Goal: Information Seeking & Learning: Learn about a topic

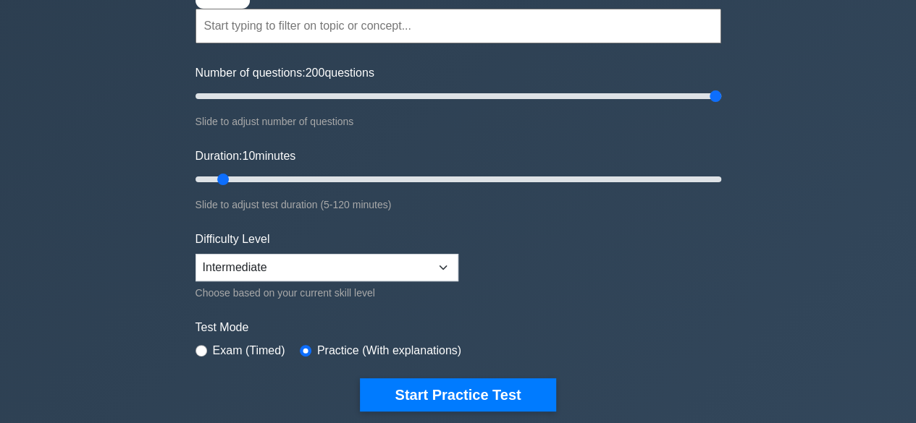
drag, startPoint x: 211, startPoint y: 96, endPoint x: 722, endPoint y: 88, distance: 511.1
type input "200"
click at [721, 88] on input "Number of questions: 200 questions" at bounding box center [458, 96] width 526 height 17
drag, startPoint x: 216, startPoint y: 183, endPoint x: 707, endPoint y: 190, distance: 490.9
type input "120"
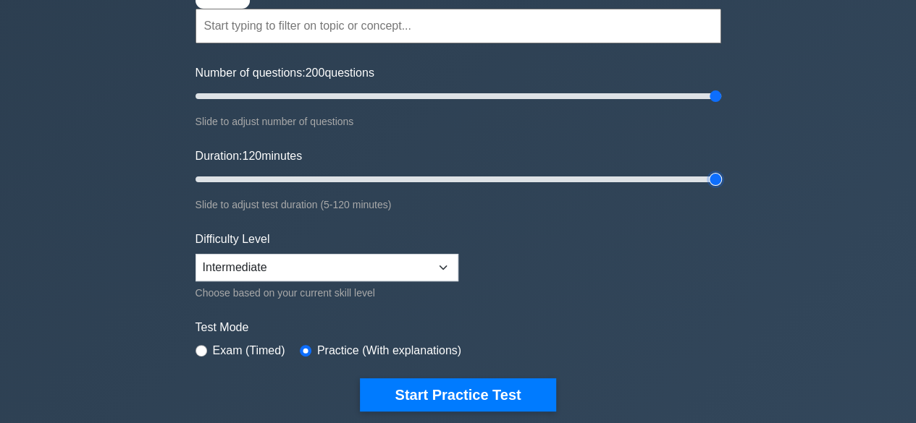
click at [707, 188] on input "Duration: 120 minutes" at bounding box center [458, 179] width 526 height 17
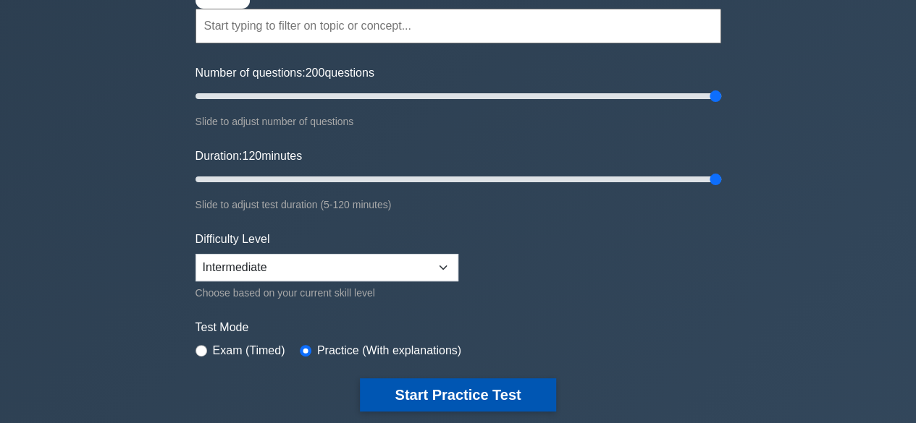
click at [499, 396] on button "Start Practice Test" at bounding box center [457, 395] width 195 height 33
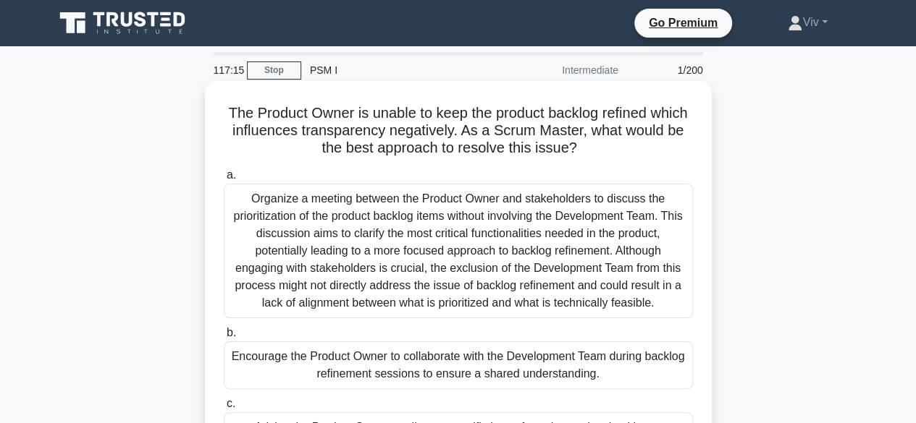
click at [430, 222] on div "Organize a meeting between the Product Owner and stakeholders to discuss the pr…" at bounding box center [458, 251] width 469 height 135
click at [224, 180] on input "a. Organize a meeting between the Product Owner and stakeholders to discuss the…" at bounding box center [224, 175] width 0 height 9
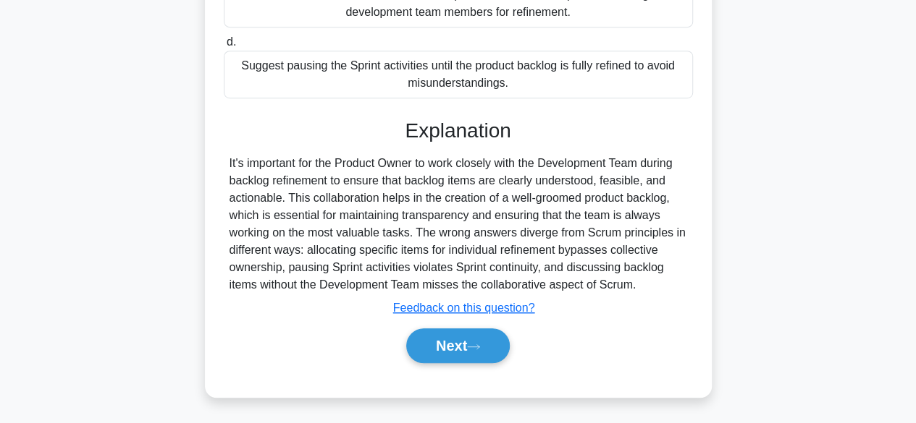
scroll to position [452, 0]
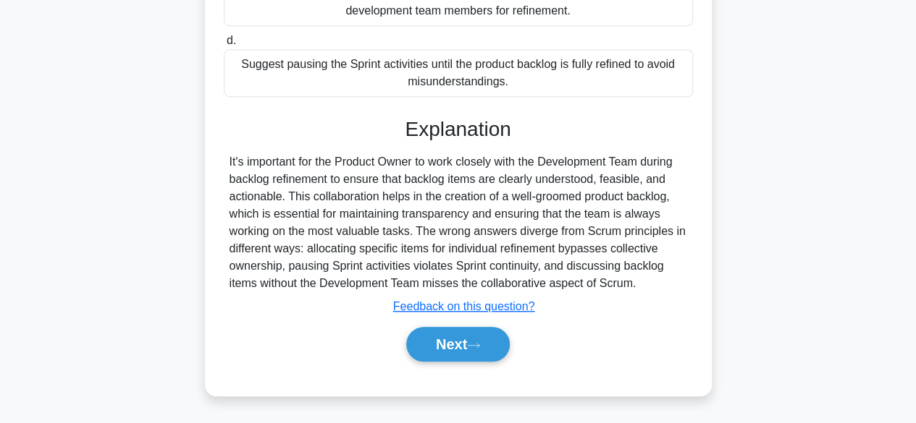
click at [437, 363] on div "Next" at bounding box center [458, 344] width 469 height 46
click at [431, 347] on button "Next" at bounding box center [458, 344] width 104 height 35
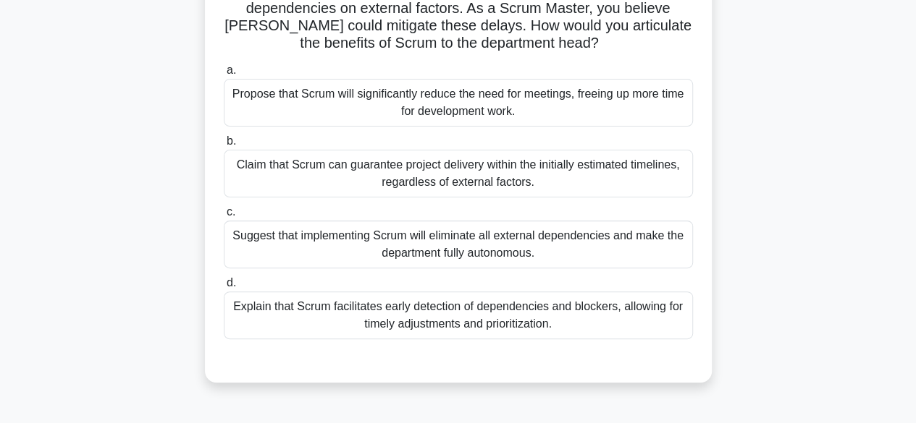
scroll to position [145, 0]
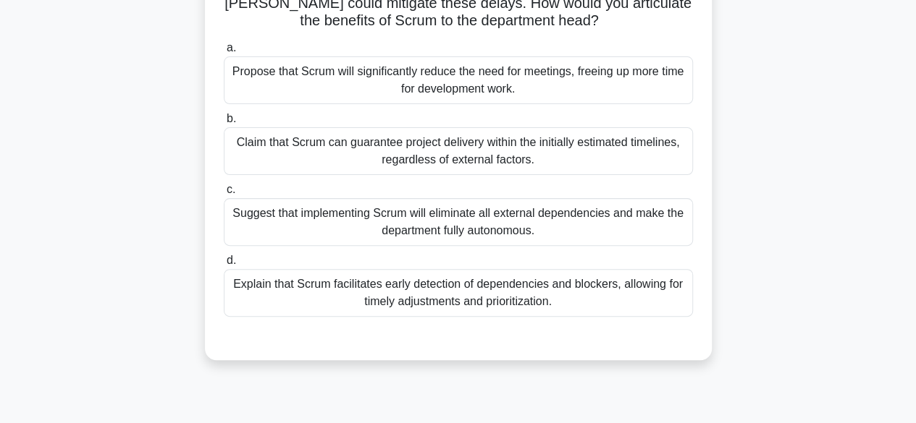
click at [404, 308] on div "Explain that Scrum facilitates early detection of dependencies and blockers, al…" at bounding box center [458, 293] width 469 height 48
click at [224, 266] on input "d. Explain that Scrum facilitates early detection of dependencies and blockers,…" at bounding box center [224, 260] width 0 height 9
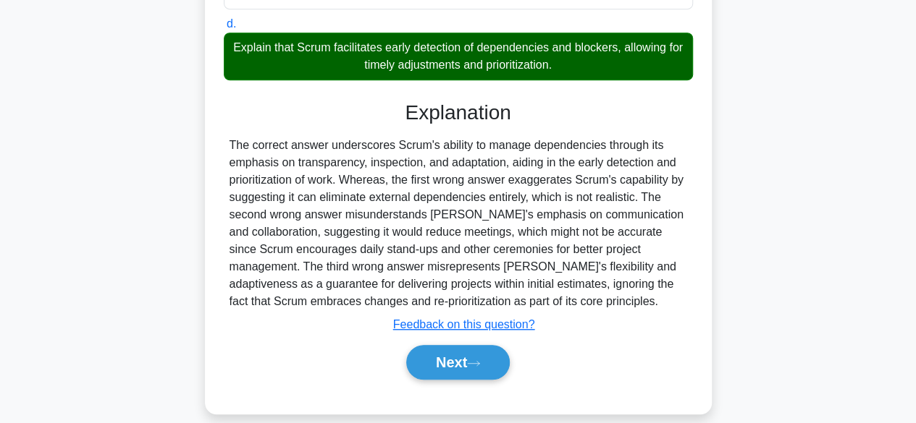
scroll to position [397, 0]
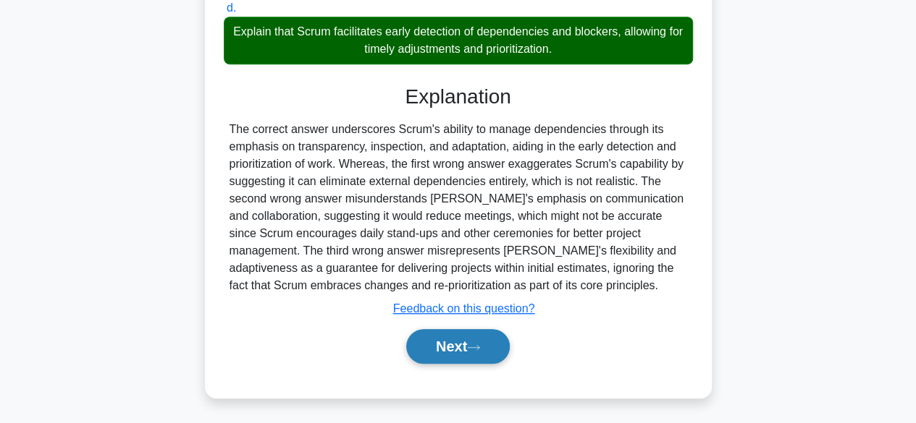
click at [471, 353] on button "Next" at bounding box center [458, 346] width 104 height 35
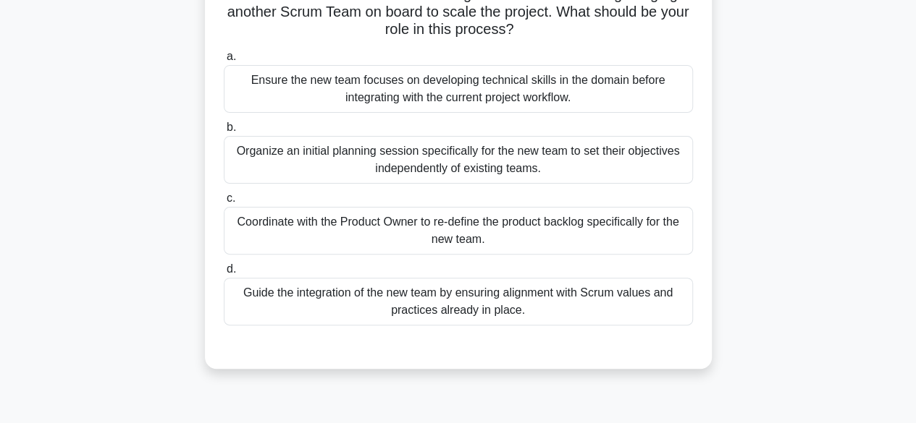
scroll to position [141, 0]
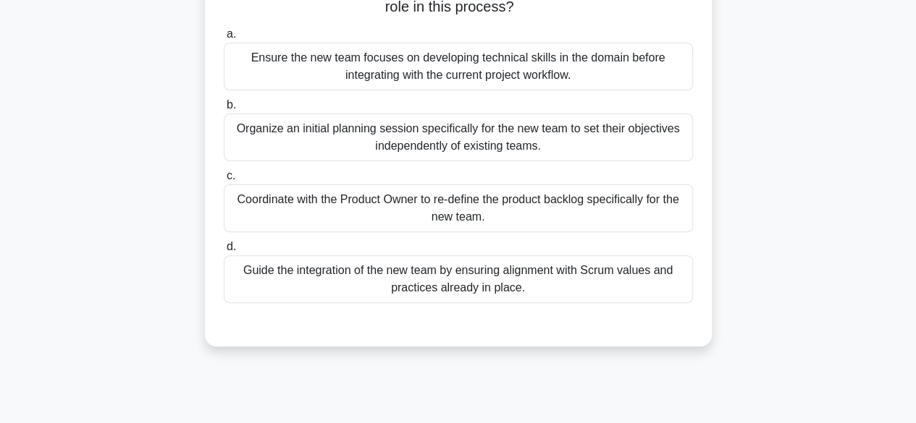
click at [442, 290] on div "Guide the integration of the new team by ensuring alignment with Scrum values a…" at bounding box center [458, 280] width 469 height 48
click at [224, 252] on input "d. Guide the integration of the new team by ensuring alignment with Scrum value…" at bounding box center [224, 247] width 0 height 9
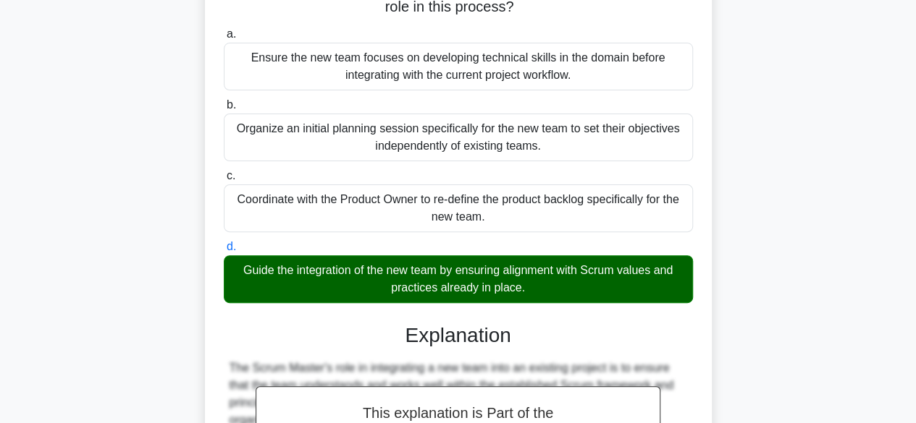
scroll to position [358, 0]
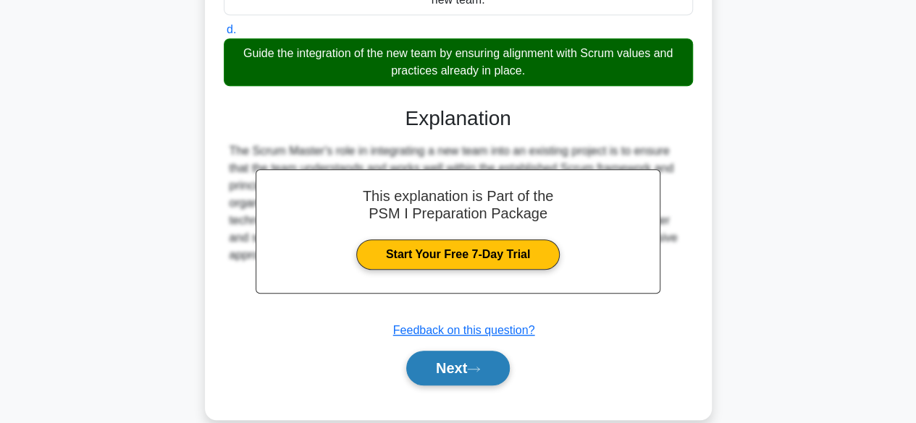
click at [471, 376] on button "Next" at bounding box center [458, 368] width 104 height 35
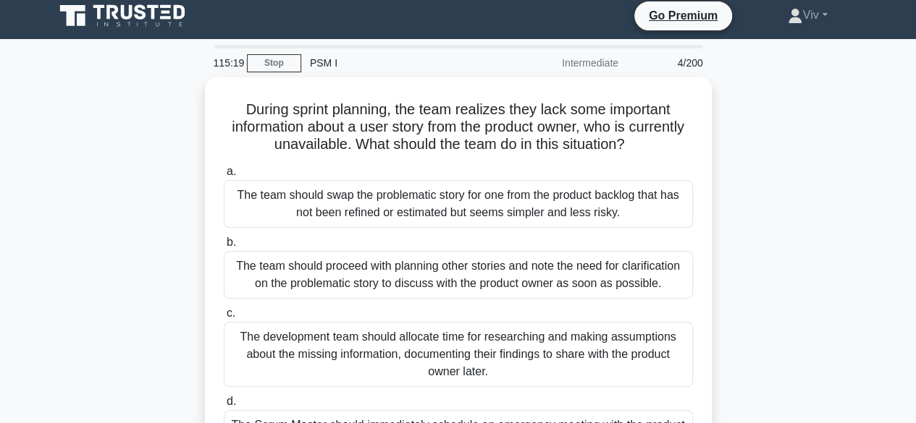
scroll to position [0, 0]
